Goal: Information Seeking & Learning: Learn about a topic

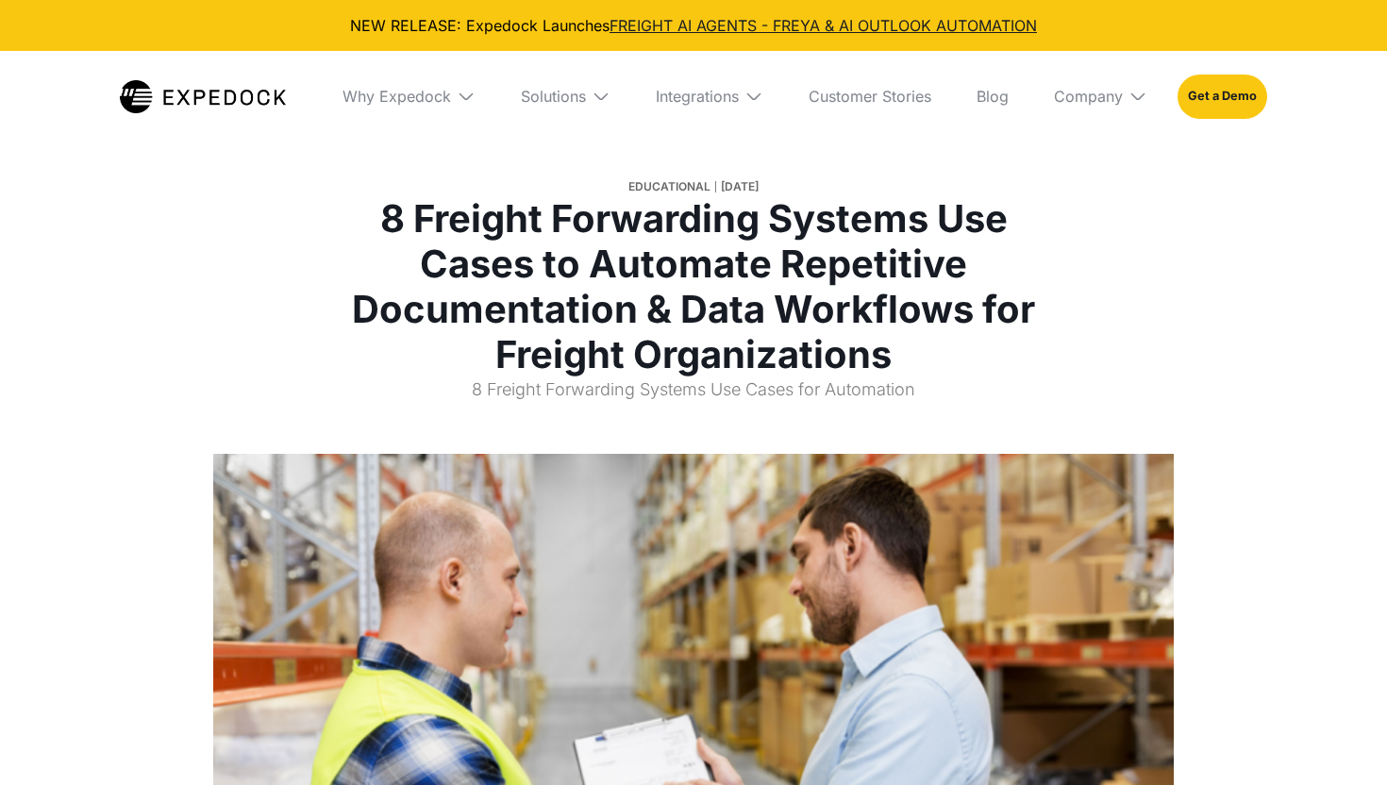
select select
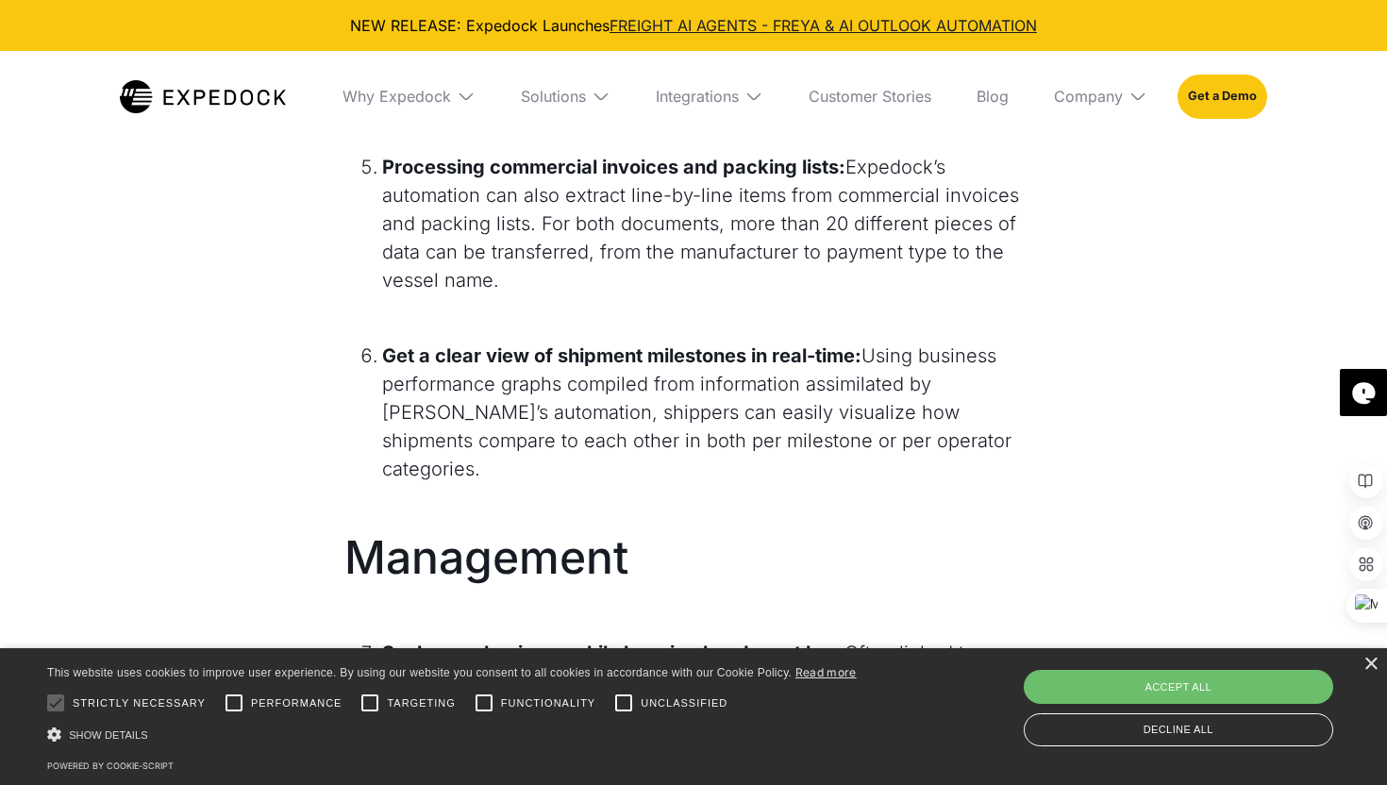
scroll to position [3317, 0]
click at [872, 195] on li "Processing commercial invoices and packing lists: Expedock’s automation can als…" at bounding box center [712, 225] width 661 height 142
copy li "Expedock’s"
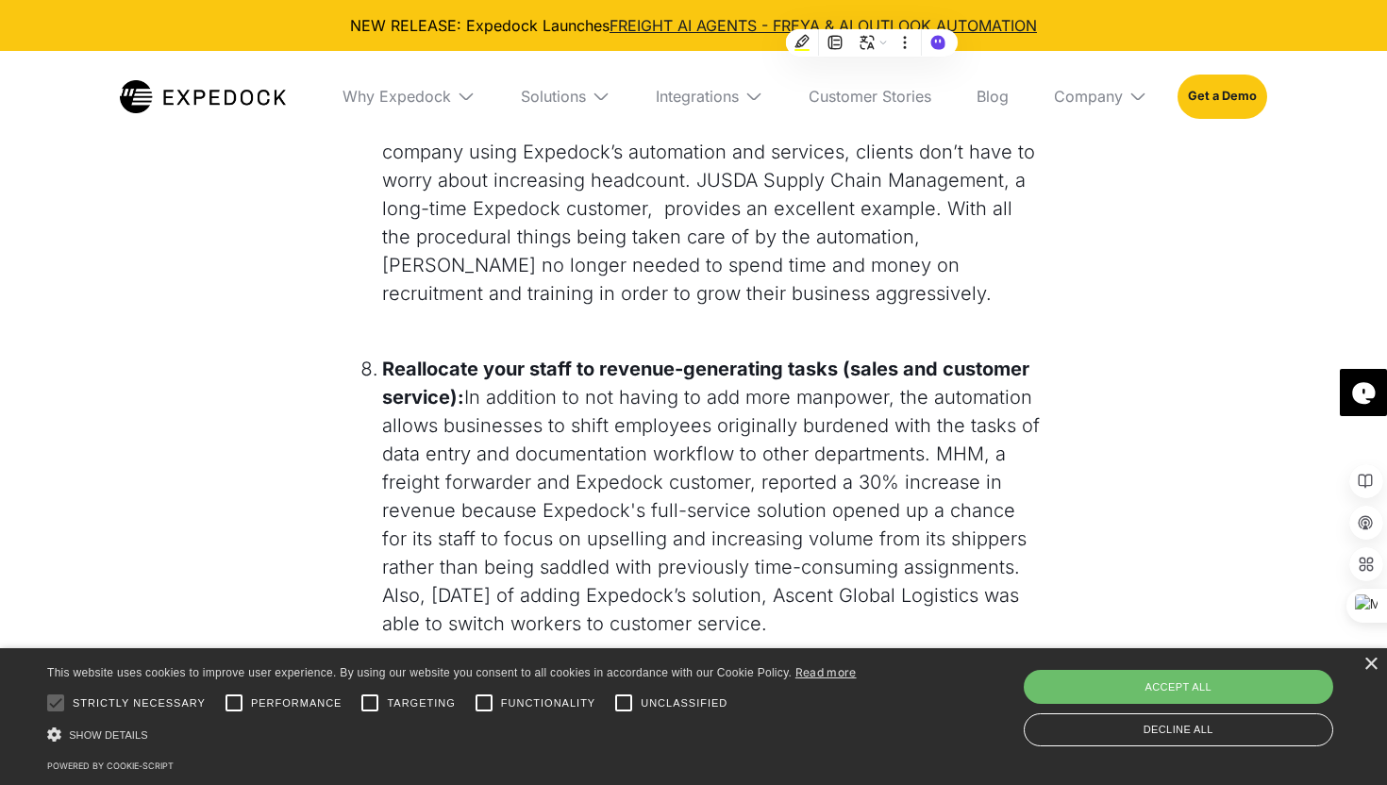
scroll to position [3827, 0]
